Goal: Browse casually: Explore the website without a specific task or goal

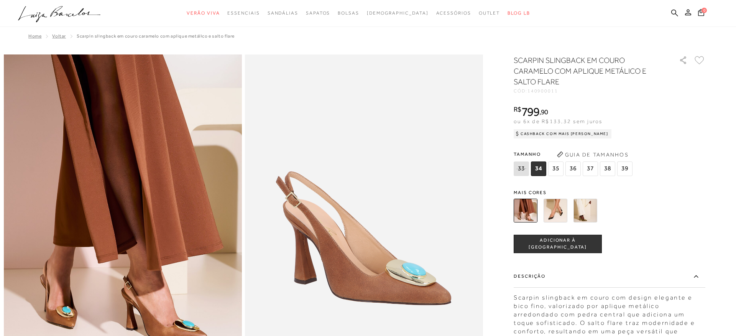
scroll to position [733, 0]
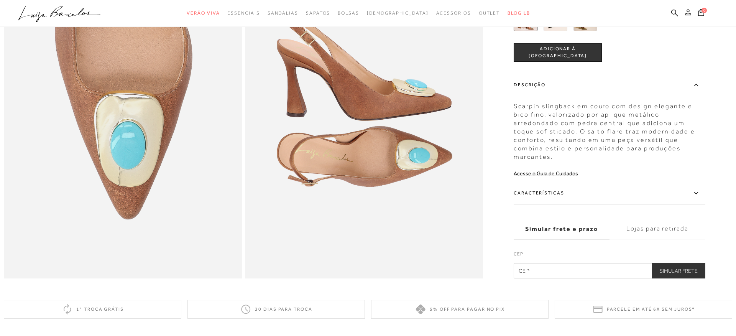
click at [102, 12] on ul ".a{fill-rule:evenodd;} Verão Viva Em alta Favoritos das Influenciadoras Apostas…" at bounding box center [362, 13] width 689 height 14
click at [100, 14] on icon ".a{fill-rule:evenodd;}" at bounding box center [59, 14] width 83 height 16
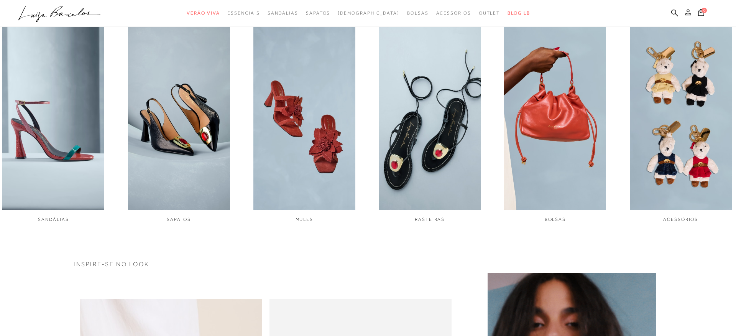
scroll to position [381, 0]
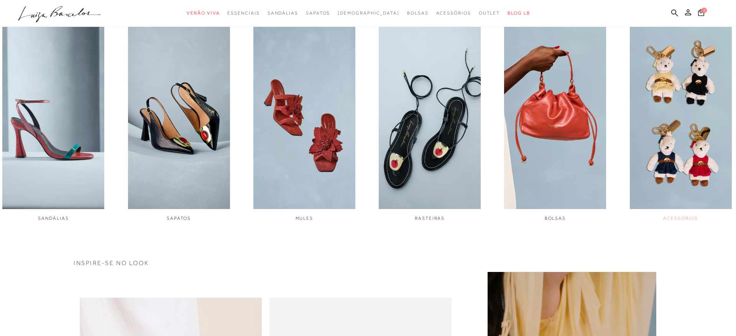
click at [677, 127] on img "6 / 6" at bounding box center [681, 113] width 102 height 191
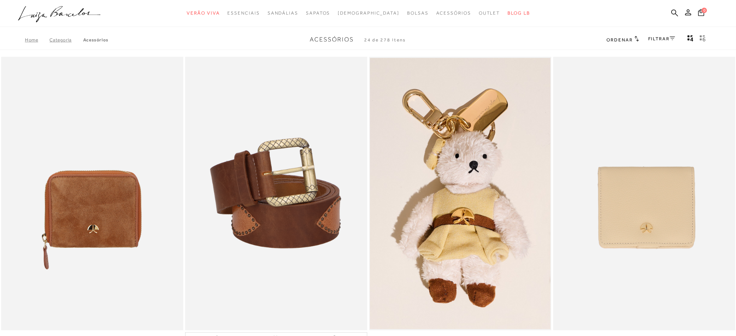
click at [41, 16] on icon ".a{fill-rule:evenodd;}" at bounding box center [59, 14] width 83 height 16
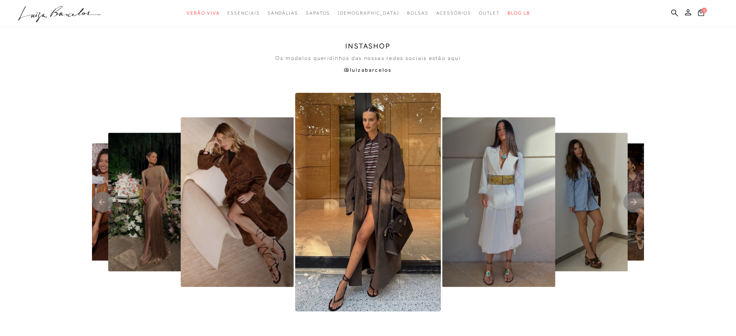
scroll to position [1782, 0]
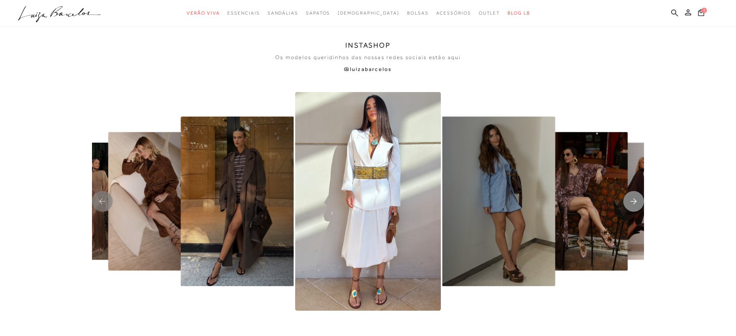
click at [635, 201] on rect "Next slide" at bounding box center [634, 201] width 21 height 21
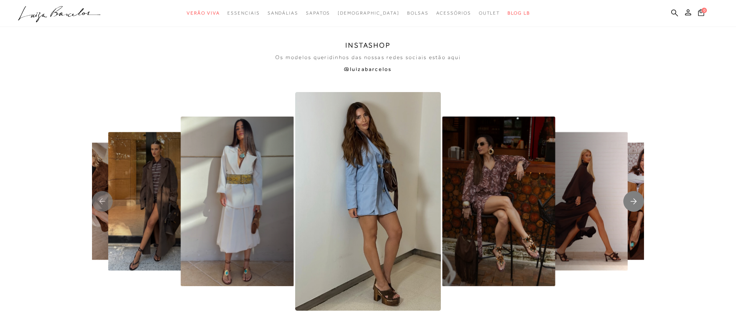
click at [635, 201] on rect "Next slide" at bounding box center [634, 201] width 21 height 21
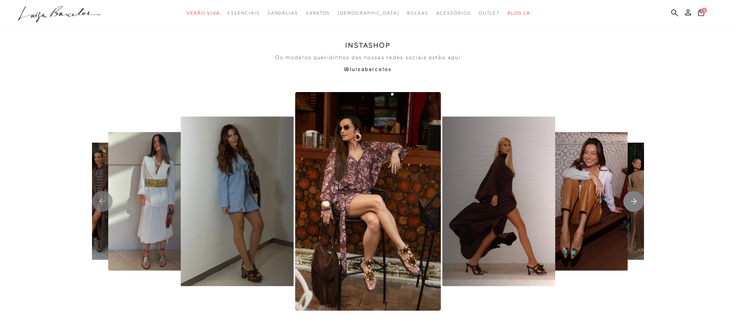
click at [635, 201] on rect "Next slide" at bounding box center [634, 201] width 21 height 21
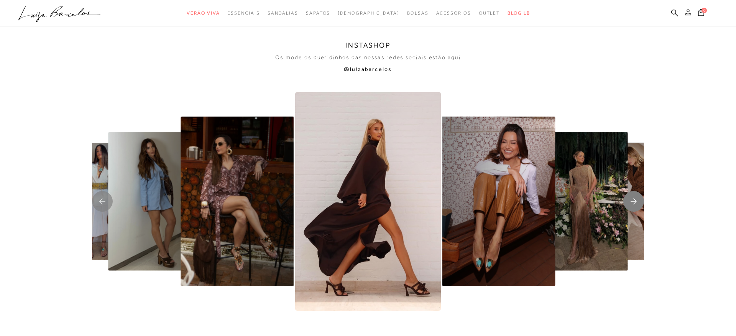
click at [635, 201] on rect "Next slide" at bounding box center [634, 201] width 21 height 21
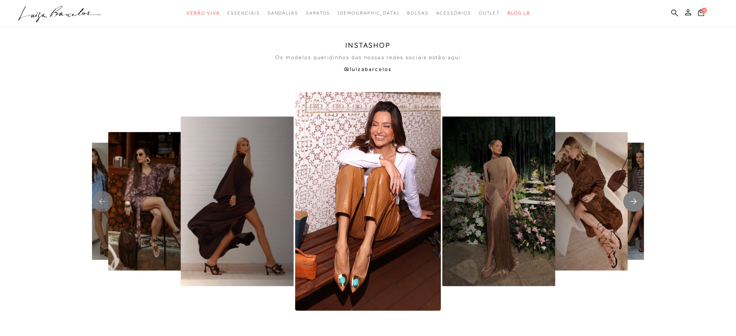
click at [635, 201] on rect "Next slide" at bounding box center [634, 201] width 21 height 21
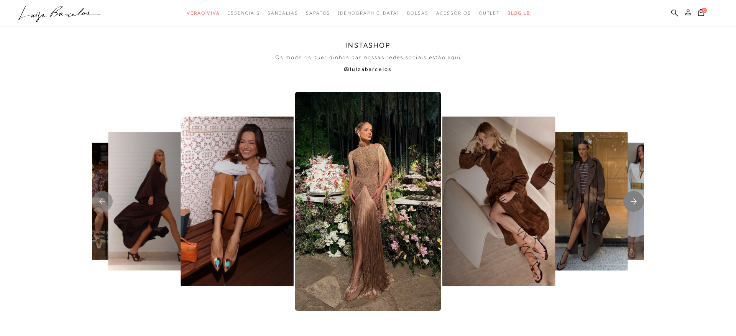
click at [635, 201] on rect "Next slide" at bounding box center [634, 201] width 21 height 21
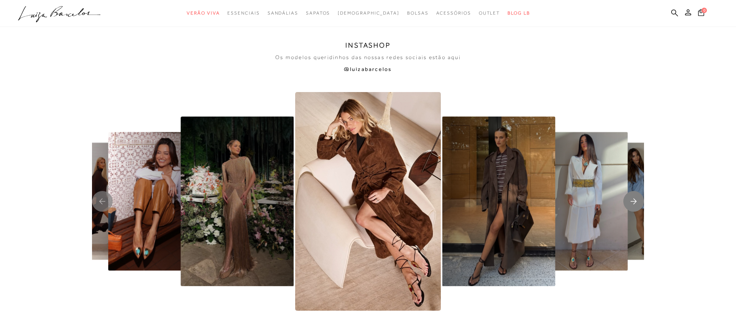
click at [635, 201] on rect "Next slide" at bounding box center [634, 201] width 21 height 21
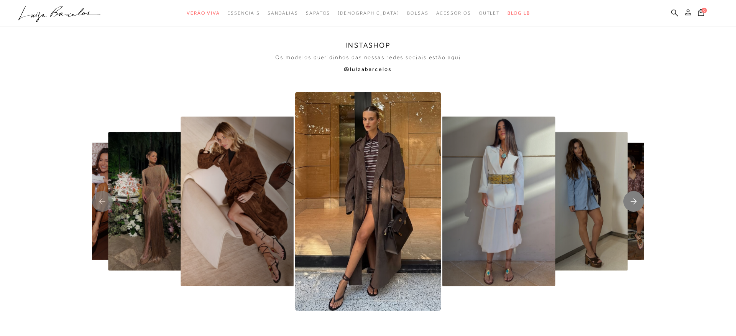
click at [635, 201] on rect "Next slide" at bounding box center [634, 201] width 21 height 21
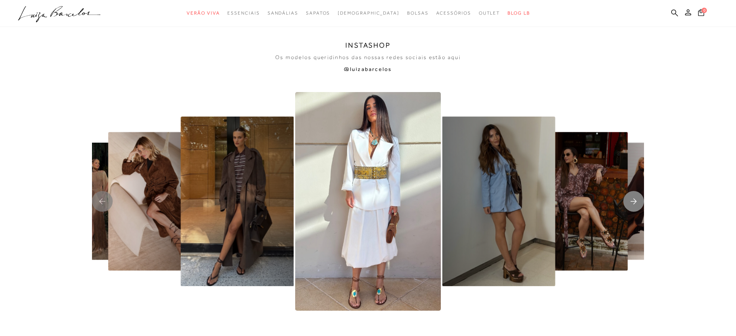
click at [635, 201] on rect "Next slide" at bounding box center [634, 201] width 21 height 21
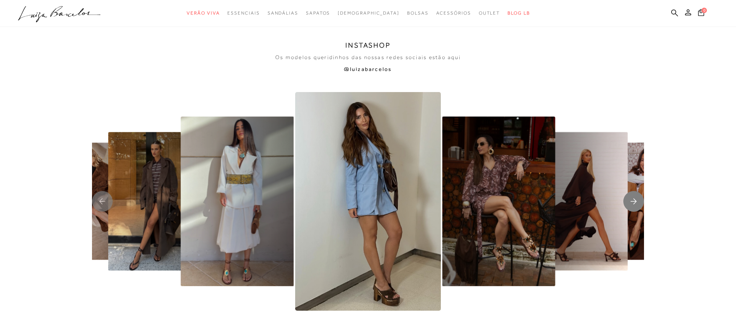
click at [635, 201] on rect "Next slide" at bounding box center [634, 201] width 21 height 21
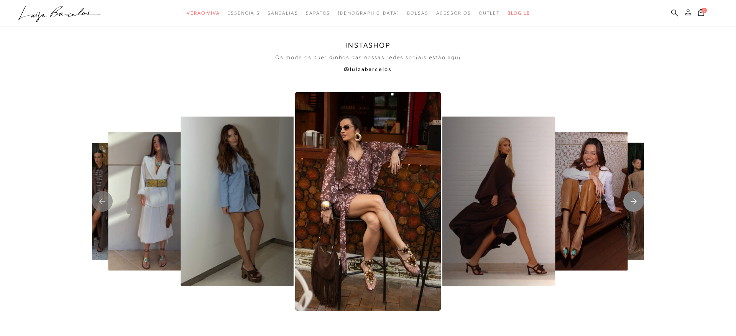
click at [635, 201] on rect "Next slide" at bounding box center [634, 201] width 21 height 21
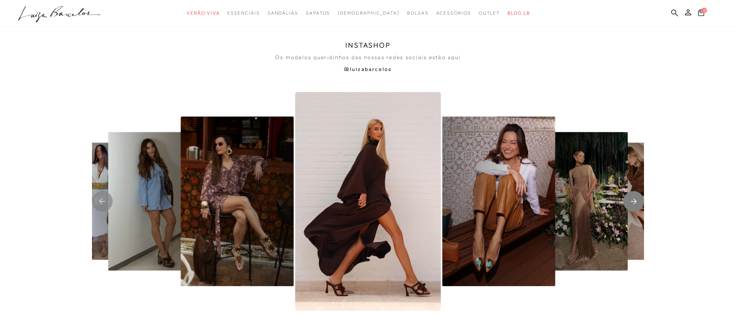
click at [635, 201] on rect "Next slide" at bounding box center [634, 201] width 21 height 21
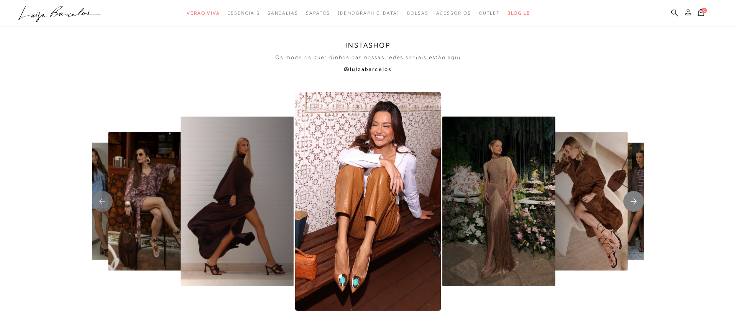
click at [635, 201] on rect "Next slide" at bounding box center [634, 201] width 21 height 21
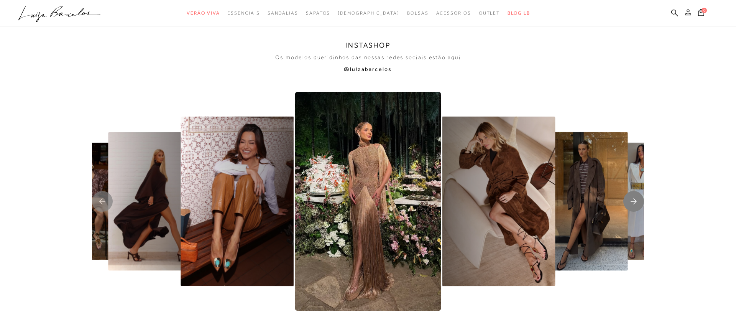
click at [635, 201] on rect "Next slide" at bounding box center [634, 201] width 21 height 21
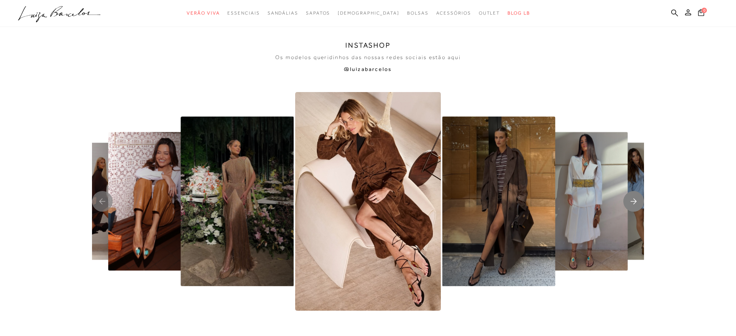
click at [635, 201] on icon "Next slide" at bounding box center [634, 201] width 6 height 6
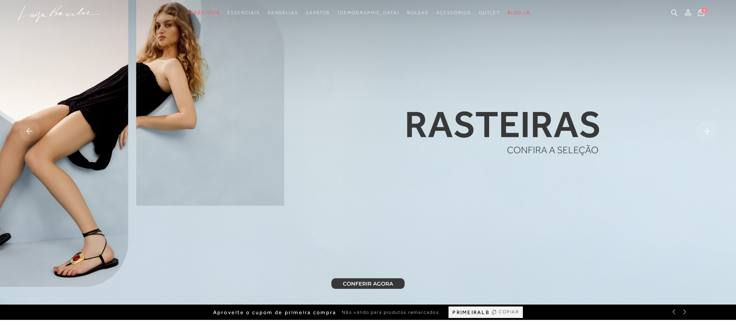
scroll to position [0, 0]
